Goal: Task Accomplishment & Management: Use online tool/utility

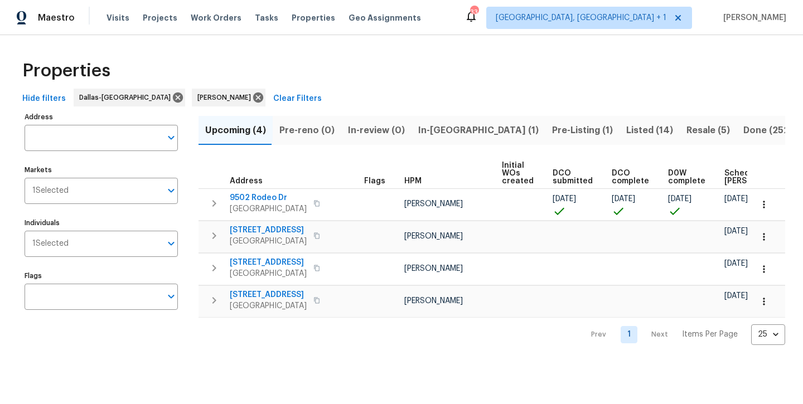
click at [428, 126] on span "In-[GEOGRAPHIC_DATA] (1)" at bounding box center [478, 131] width 121 height 16
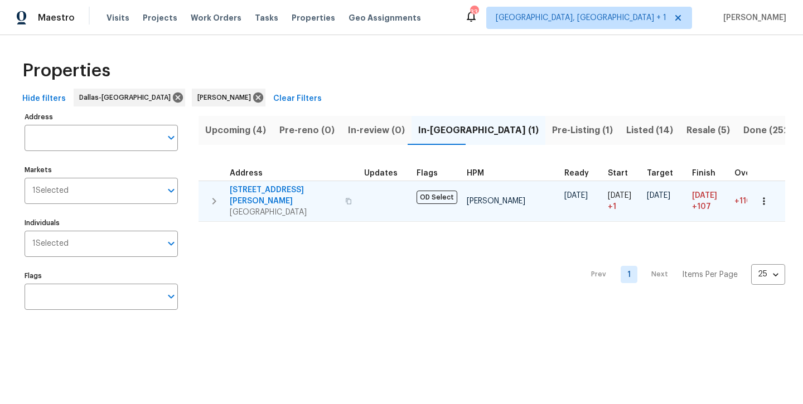
click at [252, 187] on span "[STREET_ADDRESS][PERSON_NAME]" at bounding box center [284, 196] width 109 height 22
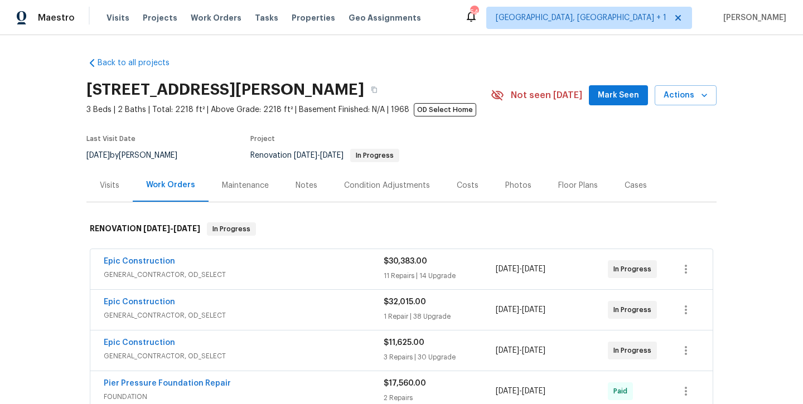
click at [614, 102] on button "Mark Seen" at bounding box center [618, 95] width 59 height 21
click at [297, 188] on div "Notes" at bounding box center [307, 185] width 22 height 11
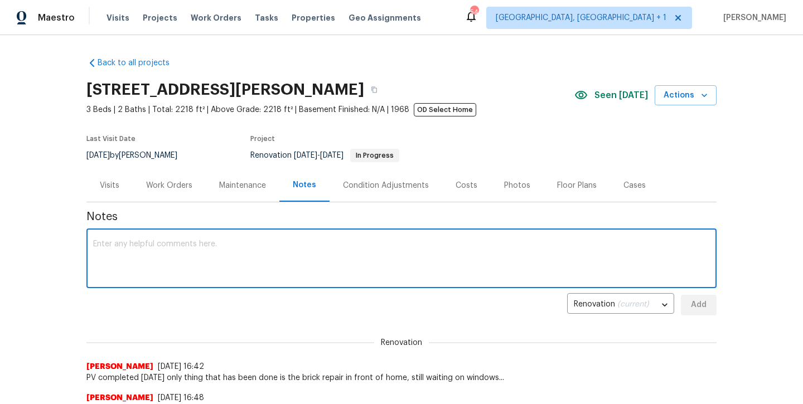
click at [263, 241] on textarea at bounding box center [401, 259] width 617 height 39
type textarea "PV completed today...still waiting on windows."
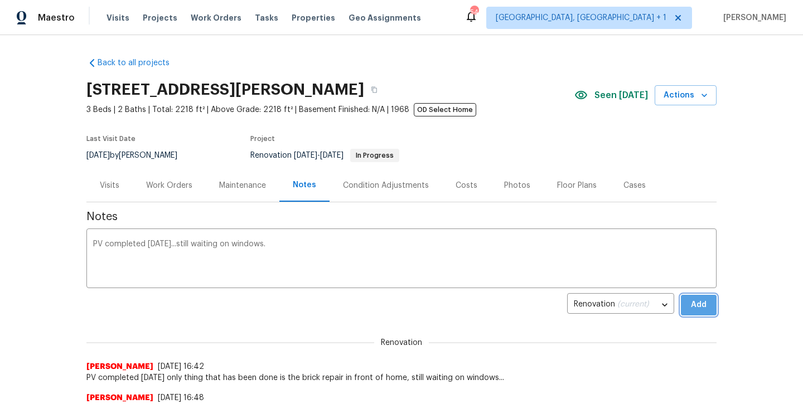
click at [706, 302] on span "Add" at bounding box center [699, 305] width 18 height 14
